Goal: Task Accomplishment & Management: Use online tool/utility

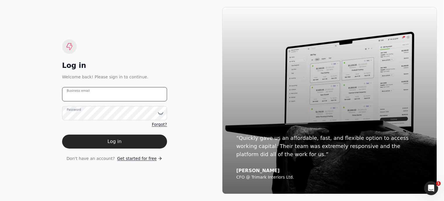
click at [113, 98] on email "Business email" at bounding box center [114, 94] width 105 height 14
type email "[EMAIL_ADDRESS][DOMAIN_NAME]"
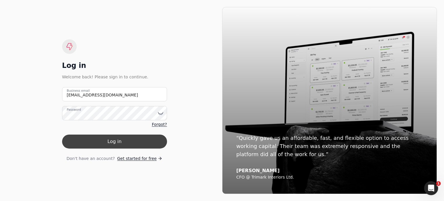
click at [120, 143] on button "Log in" at bounding box center [114, 142] width 105 height 14
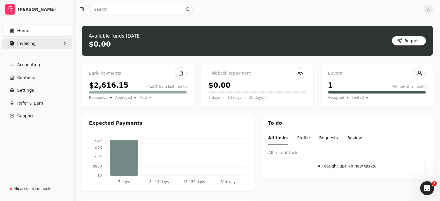
click at [19, 43] on span "Invoicing" at bounding box center [26, 44] width 18 height 6
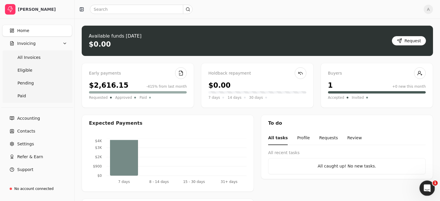
click at [421, 190] on div "Open Intercom Messenger" at bounding box center [426, 187] width 19 height 19
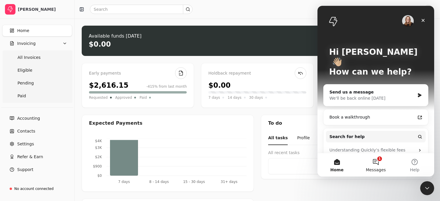
click at [374, 163] on button "1 Messages" at bounding box center [375, 164] width 39 height 23
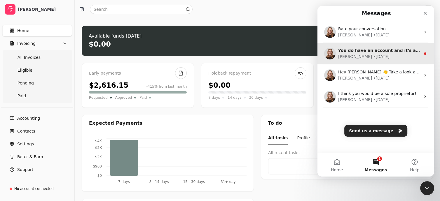
click at [352, 50] on span "You do have an account and it’s all set up" at bounding box center [386, 50] width 96 height 5
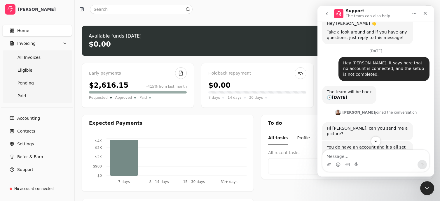
scroll to position [27, 0]
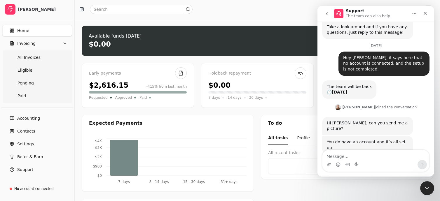
drag, startPoint x: 434, startPoint y: 36, endPoint x: 757, endPoint y: 79, distance: 326.5
click at [425, 14] on icon "Close" at bounding box center [425, 13] width 3 height 3
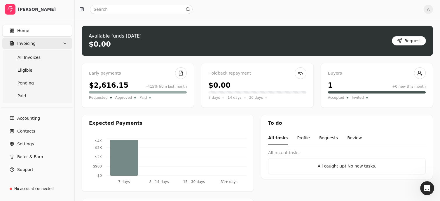
click at [28, 44] on span "Invoicing" at bounding box center [26, 44] width 18 height 6
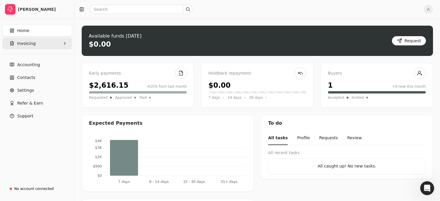
click at [26, 43] on span "Invoicing" at bounding box center [26, 44] width 18 height 6
